Goal: Use online tool/utility: Utilize a website feature to perform a specific function

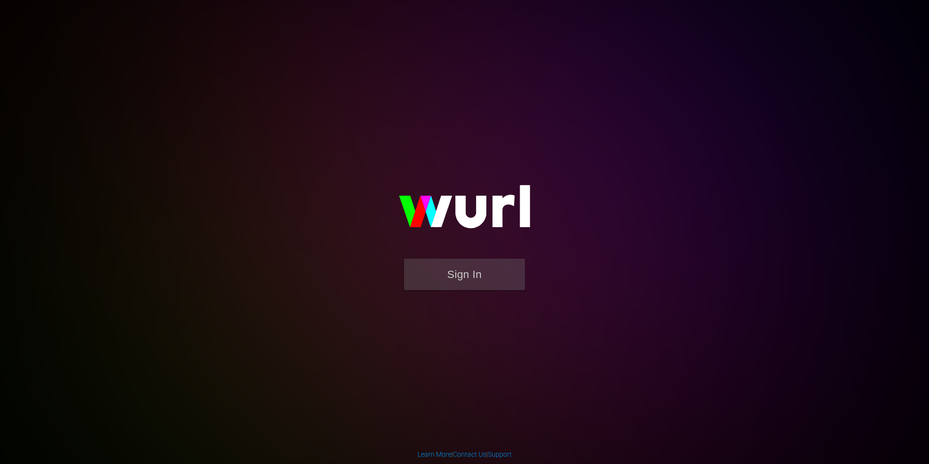
click at [481, 295] on form "Sign In" at bounding box center [465, 278] width 194 height 41
click at [494, 275] on button "Sign In" at bounding box center [464, 273] width 121 height 31
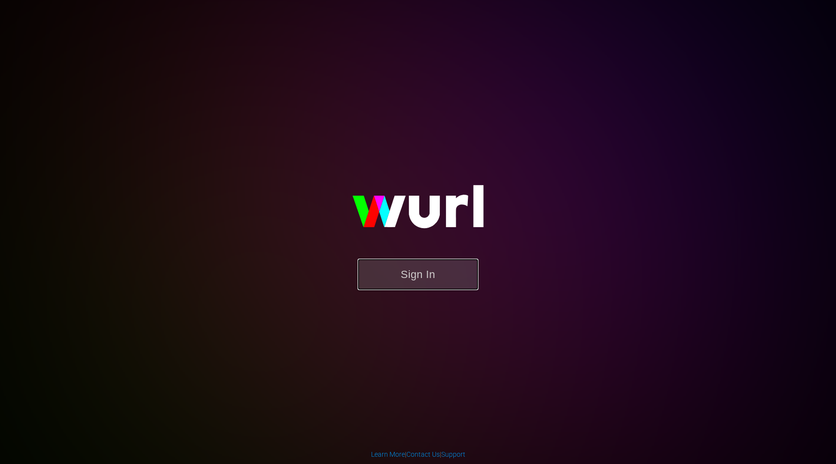
click at [421, 271] on button "Sign In" at bounding box center [418, 273] width 121 height 31
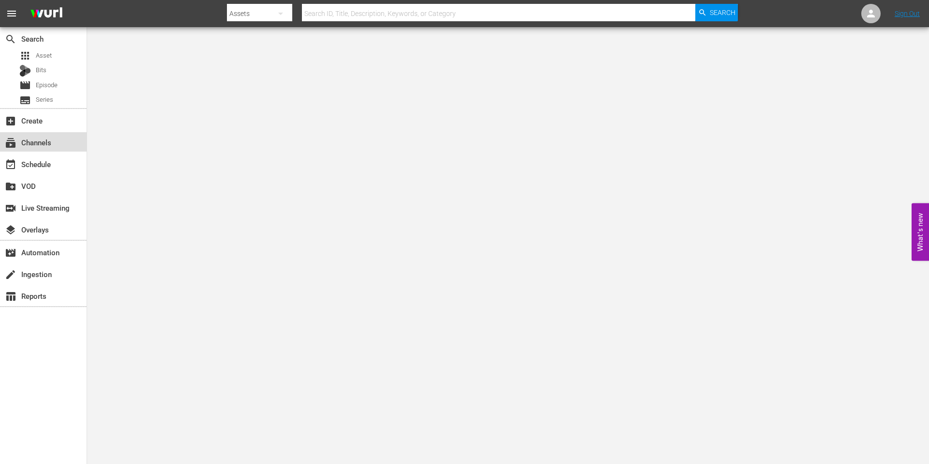
click at [45, 145] on div "subscriptions Channels" at bounding box center [27, 140] width 54 height 9
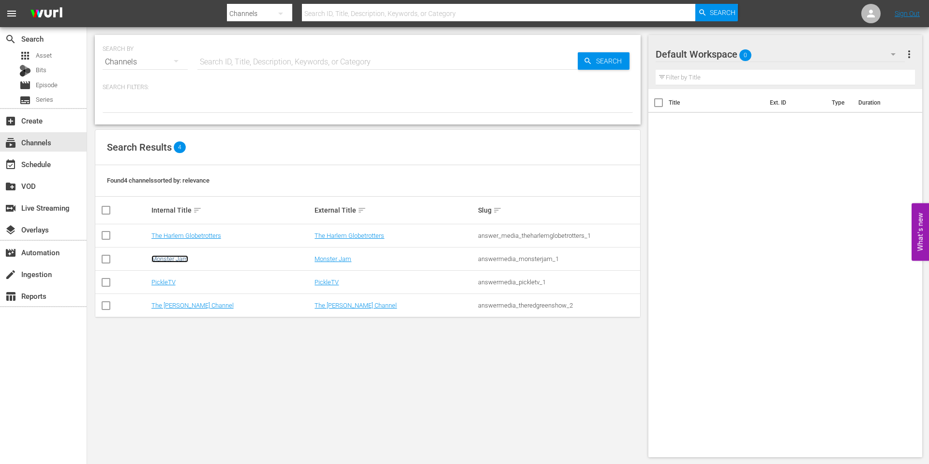
click at [178, 259] on link "Monster Jam" at bounding box center [169, 258] width 37 height 7
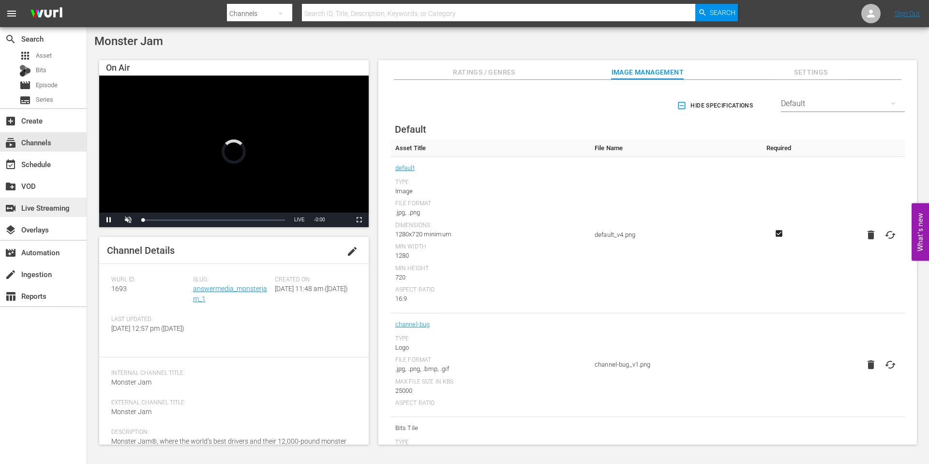
click at [52, 203] on div "switch_video Live Streaming" at bounding box center [27, 206] width 54 height 9
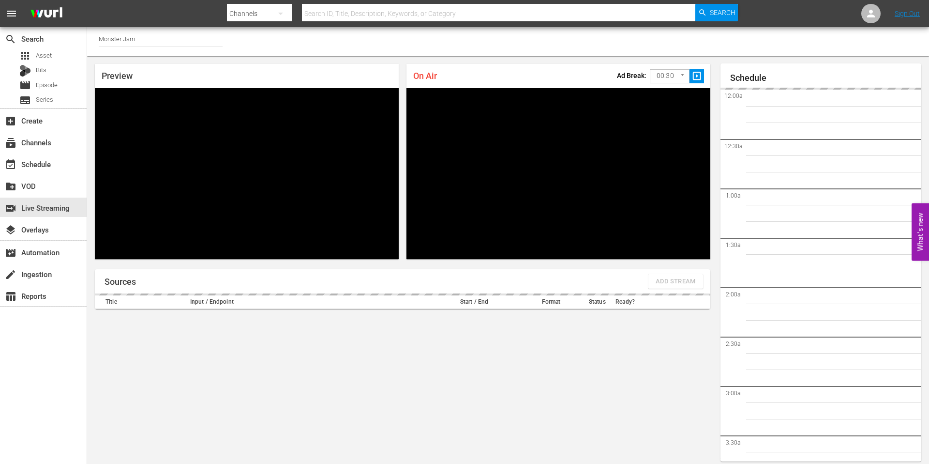
scroll to position [16, 0]
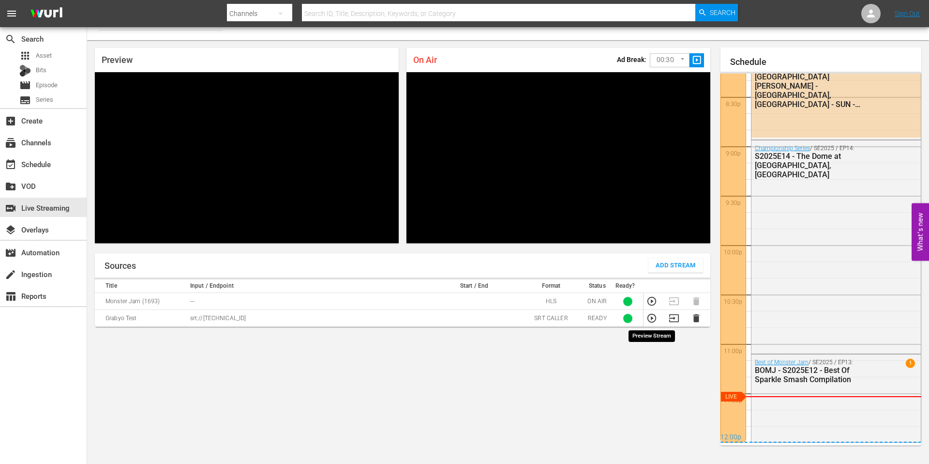
click at [652, 316] on icon "button" at bounding box center [652, 318] width 11 height 11
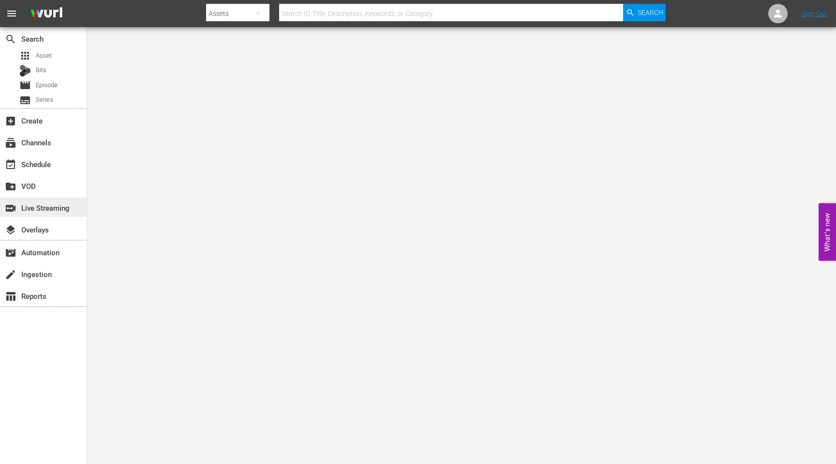
click at [39, 210] on div "switch_video Live Streaming" at bounding box center [27, 206] width 54 height 9
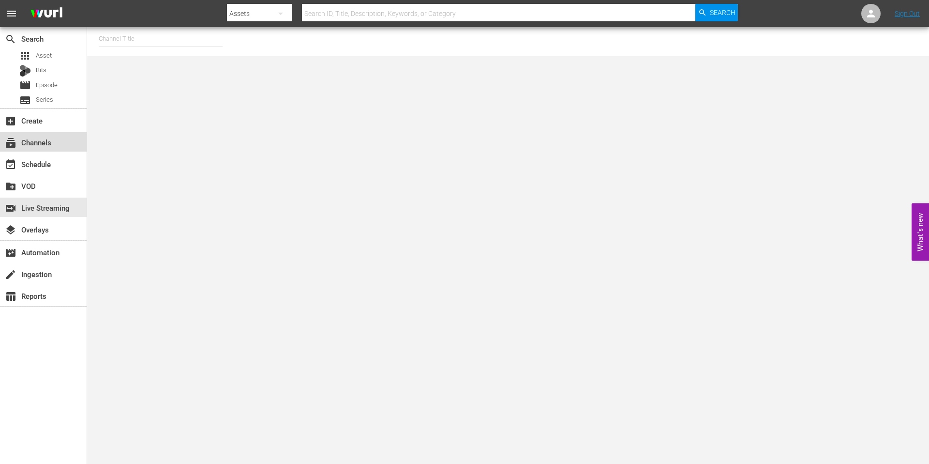
click at [39, 142] on div "subscriptions Channels" at bounding box center [27, 140] width 54 height 9
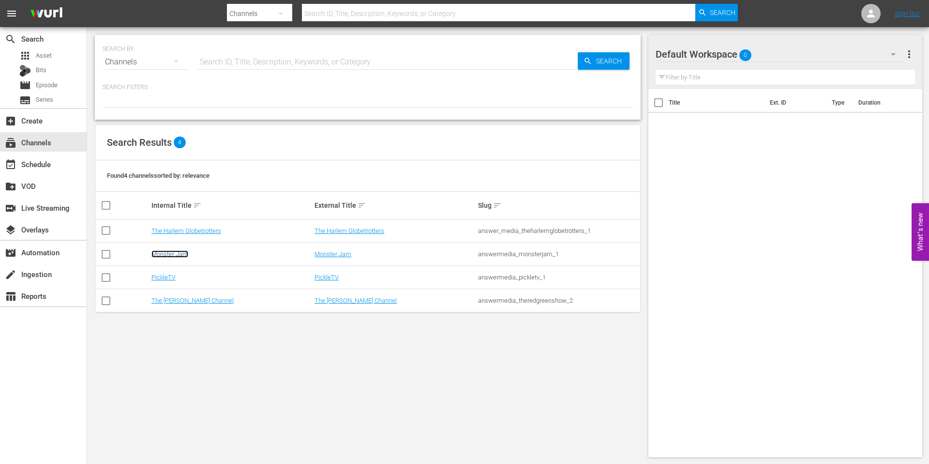
click at [167, 255] on link "Monster Jam" at bounding box center [169, 253] width 37 height 7
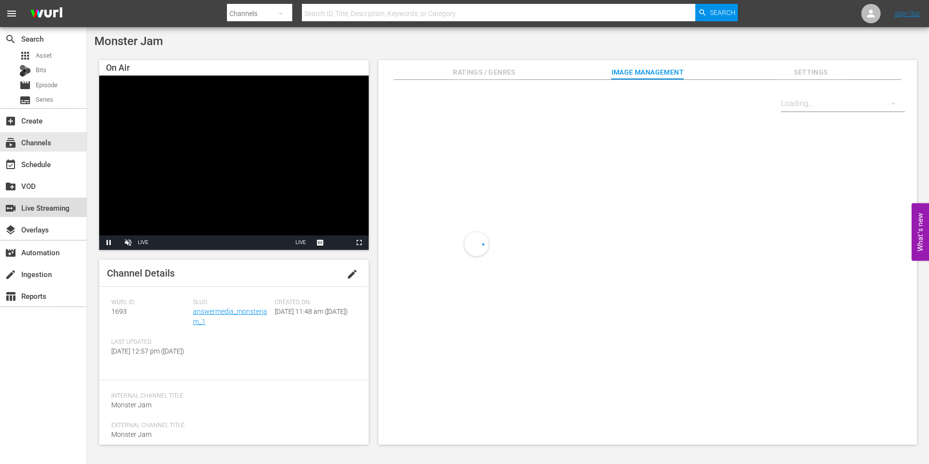
click at [54, 209] on div "switch_video Live Streaming" at bounding box center [27, 206] width 54 height 9
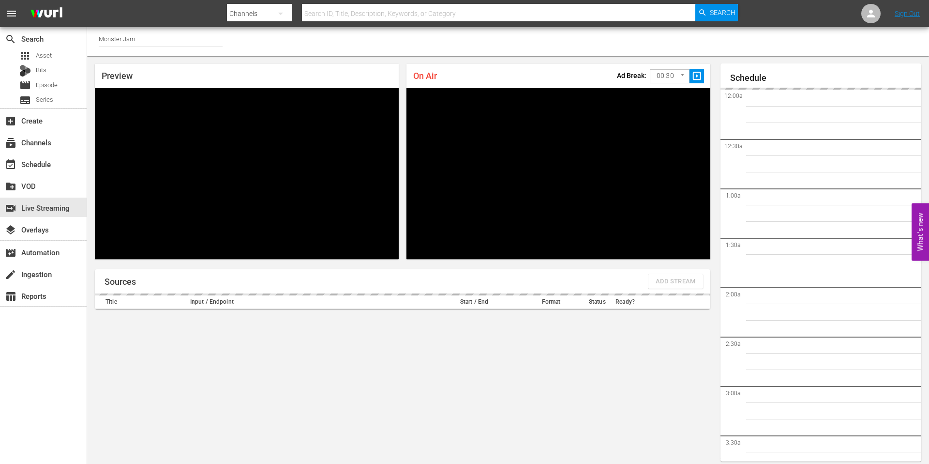
scroll to position [16, 0]
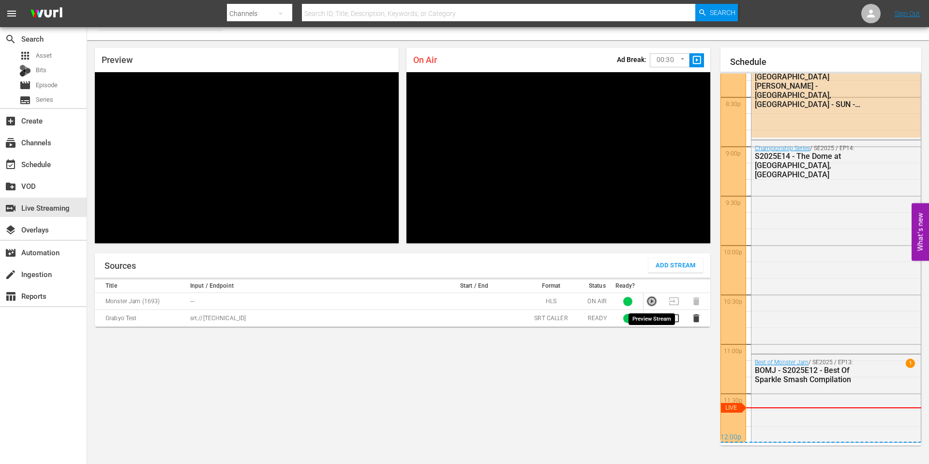
click at [651, 301] on icon "button" at bounding box center [651, 301] width 9 height 9
click at [650, 322] on icon "button" at bounding box center [652, 318] width 11 height 11
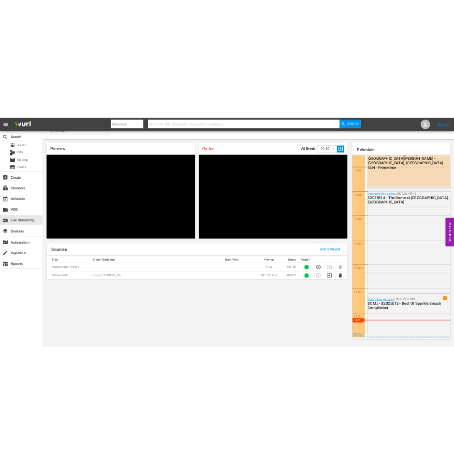
scroll to position [5, 0]
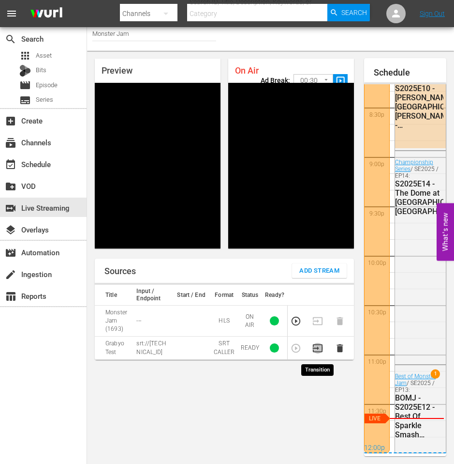
click at [318, 351] on icon "button" at bounding box center [318, 348] width 11 height 11
